Goal: Find specific page/section: Find specific page/section

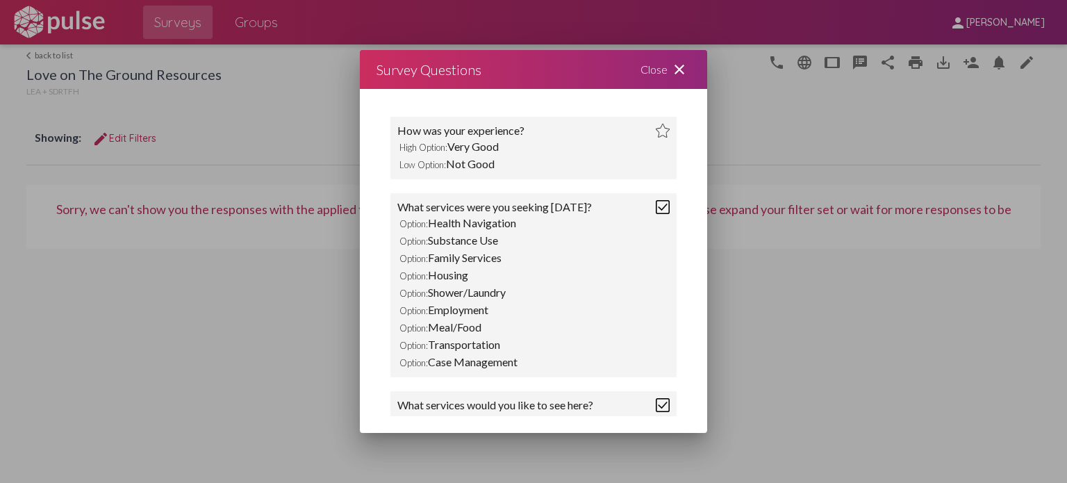
scroll to position [25, 0]
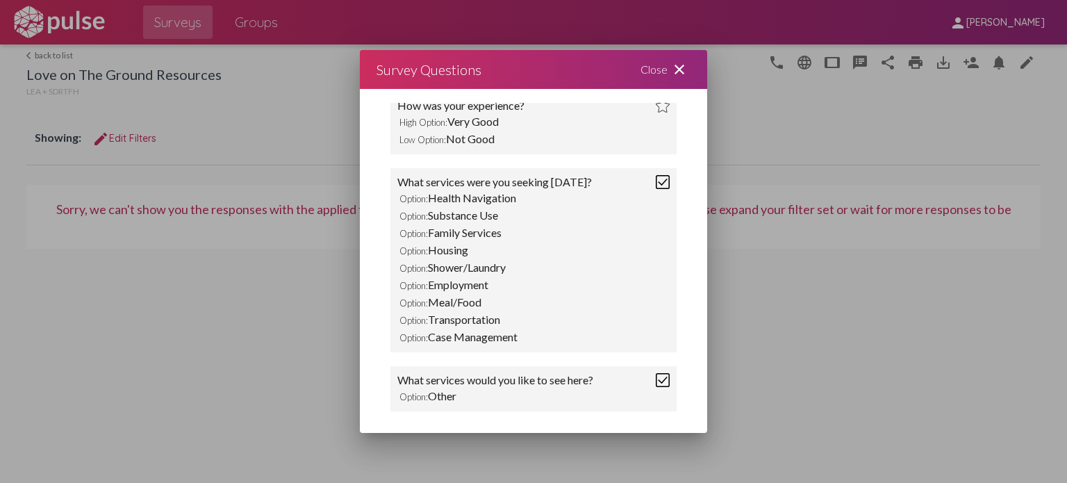
click at [683, 69] on mat-icon "close" at bounding box center [679, 69] width 17 height 17
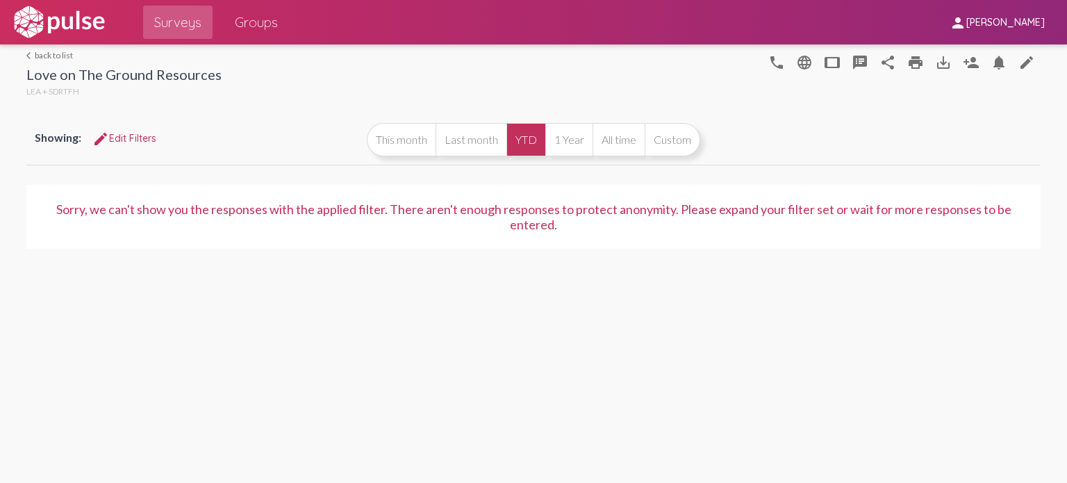
click at [72, 55] on link "arrow_back_ios back to list" at bounding box center [123, 55] width 195 height 10
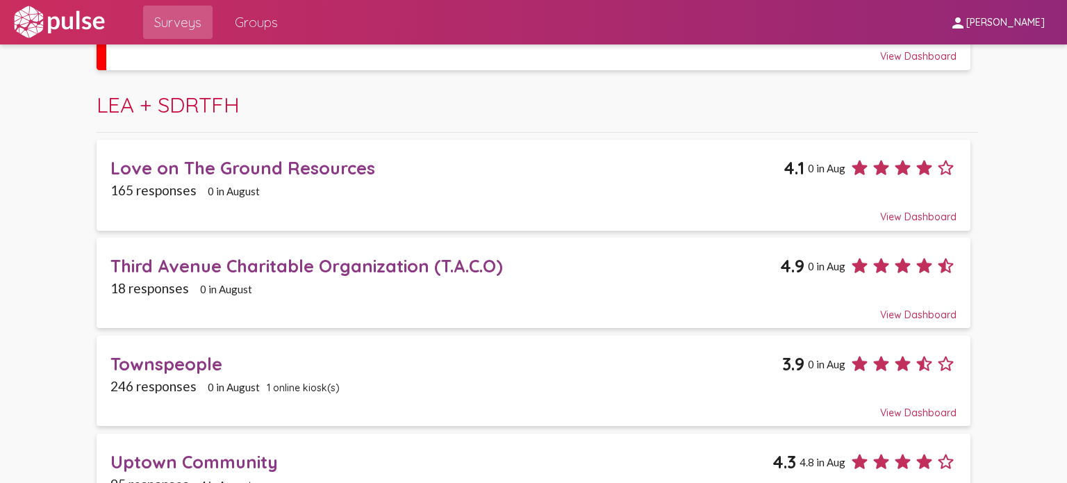
scroll to position [489, 0]
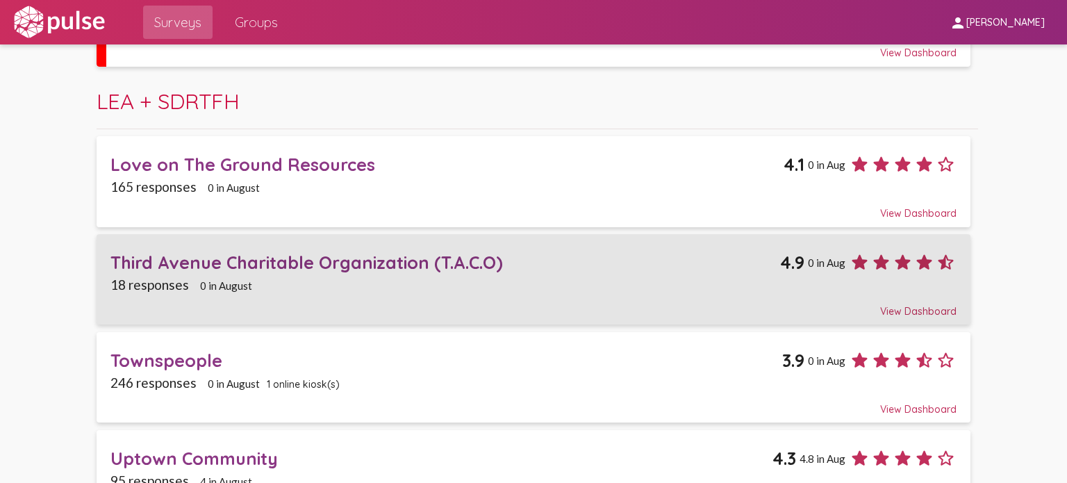
click at [289, 263] on div "Third Avenue Charitable Organization (T.A.C.O)" at bounding box center [445, 262] width 670 height 22
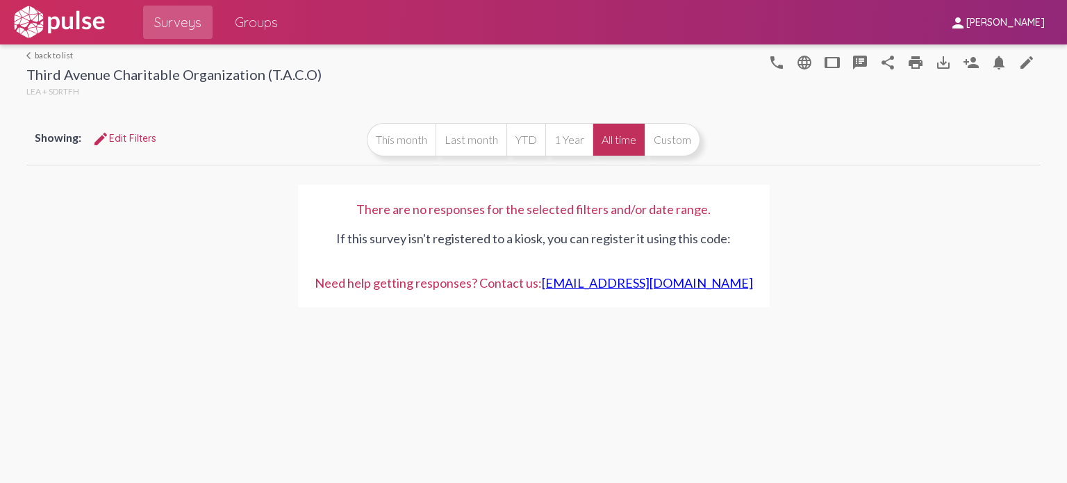
click at [859, 63] on mat-icon "speaker_notes" at bounding box center [859, 62] width 17 height 17
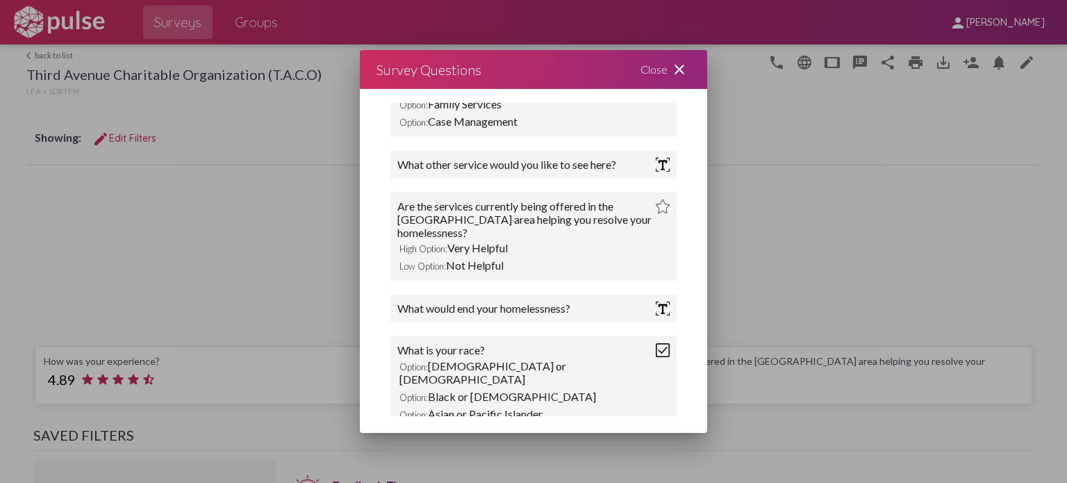
scroll to position [422, 0]
